Goal: Information Seeking & Learning: Learn about a topic

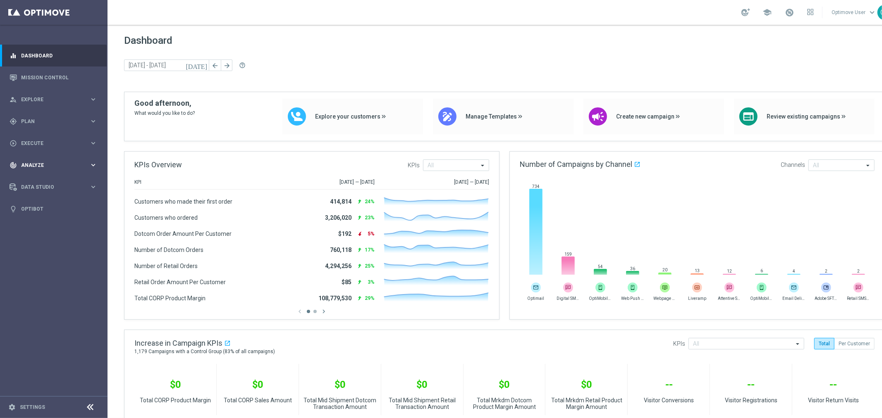
click at [54, 162] on div "track_changes Analyze" at bounding box center [50, 165] width 80 height 7
click at [48, 237] on div "Deliverability Metrics" at bounding box center [64, 232] width 85 height 12
click at [52, 213] on div "Predictive Models NEW" at bounding box center [64, 219] width 85 height 12
click at [52, 218] on link "Predictive Models" at bounding box center [54, 219] width 65 height 7
